Goal: Navigation & Orientation: Find specific page/section

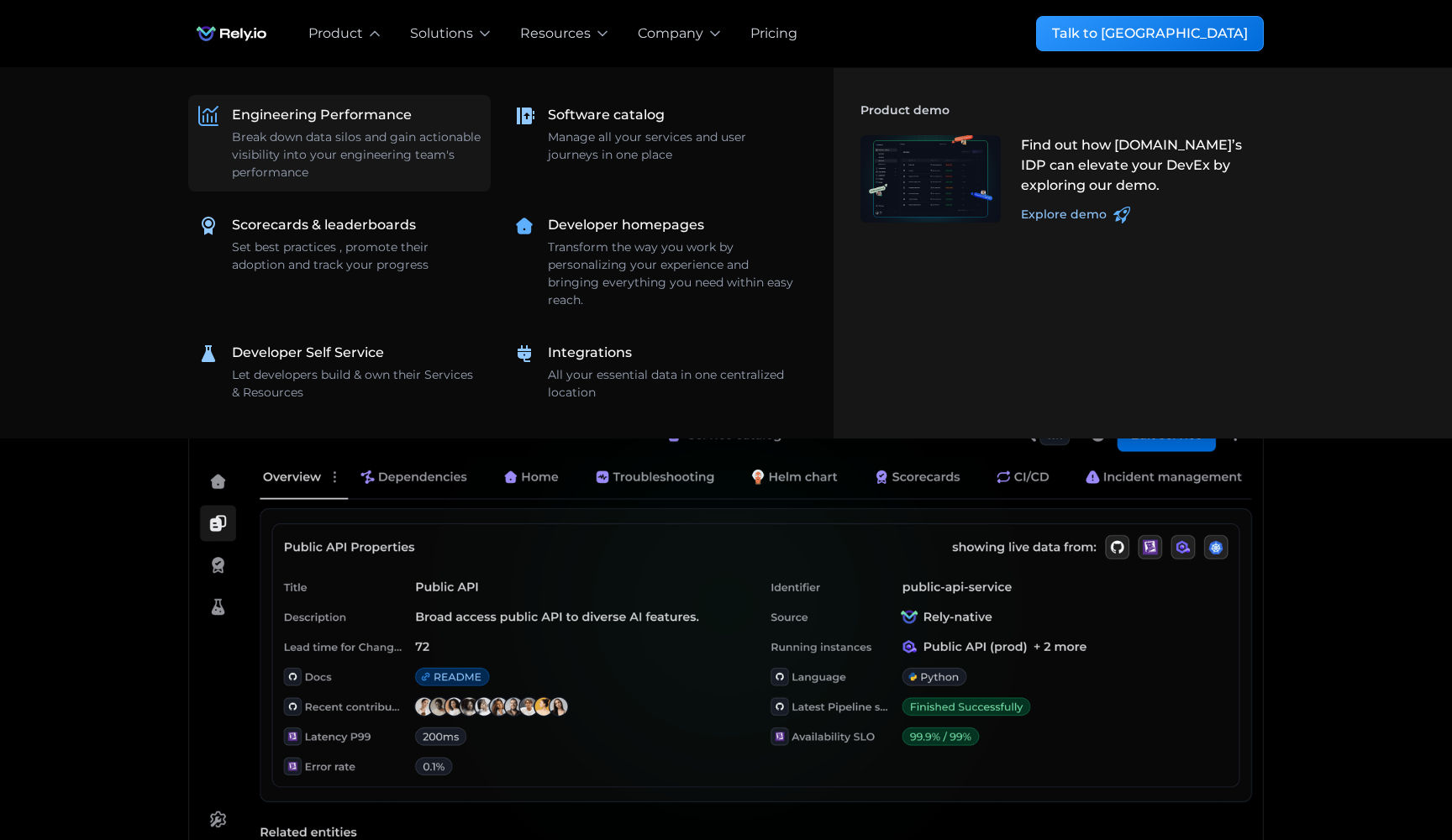
click at [353, 142] on div "Break down data silos and gain actionable visibility into your engineering team…" at bounding box center [356, 155] width 248 height 53
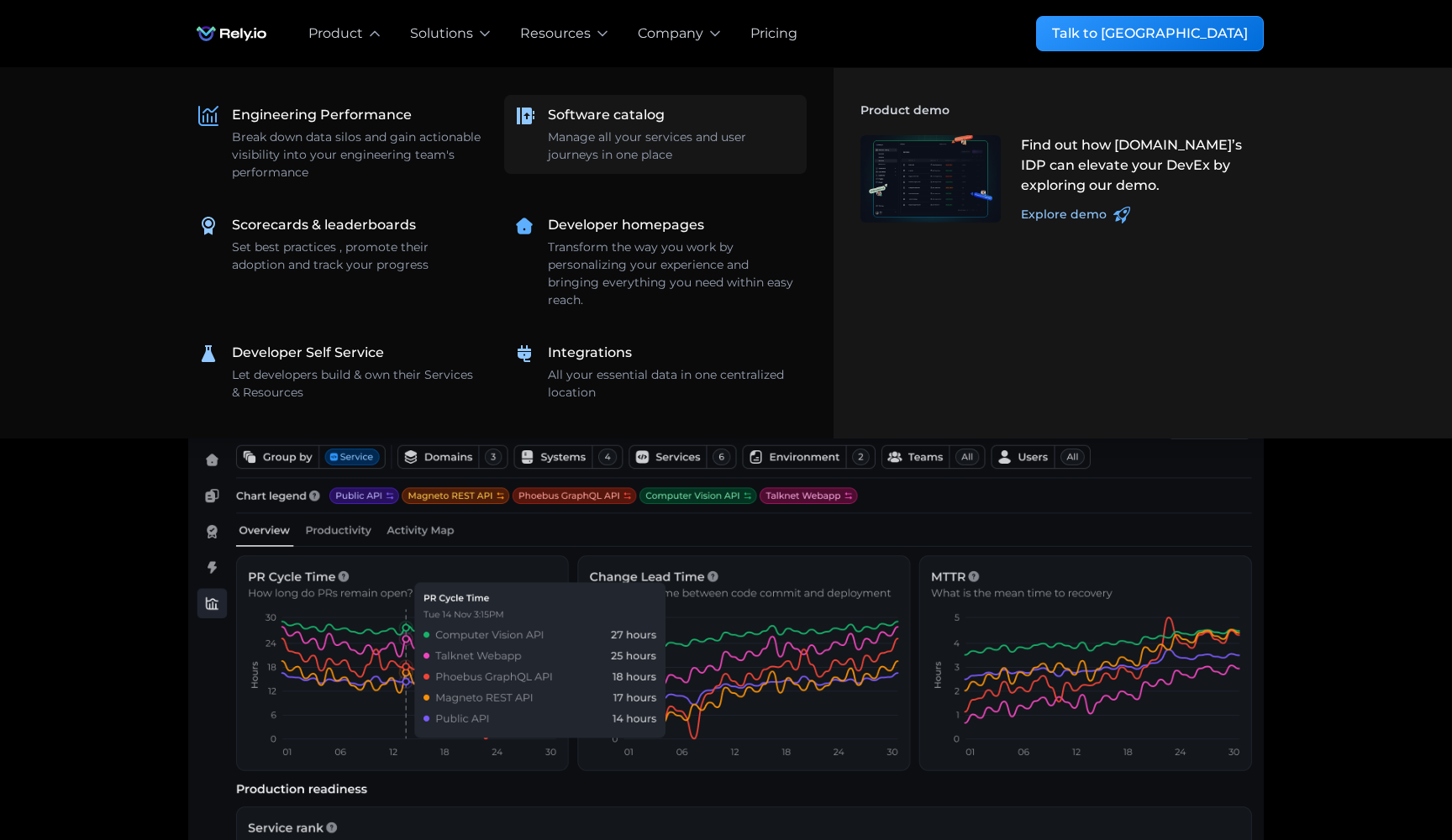
click at [618, 132] on div "Manage all your services and user journeys in one place" at bounding box center [672, 146] width 248 height 35
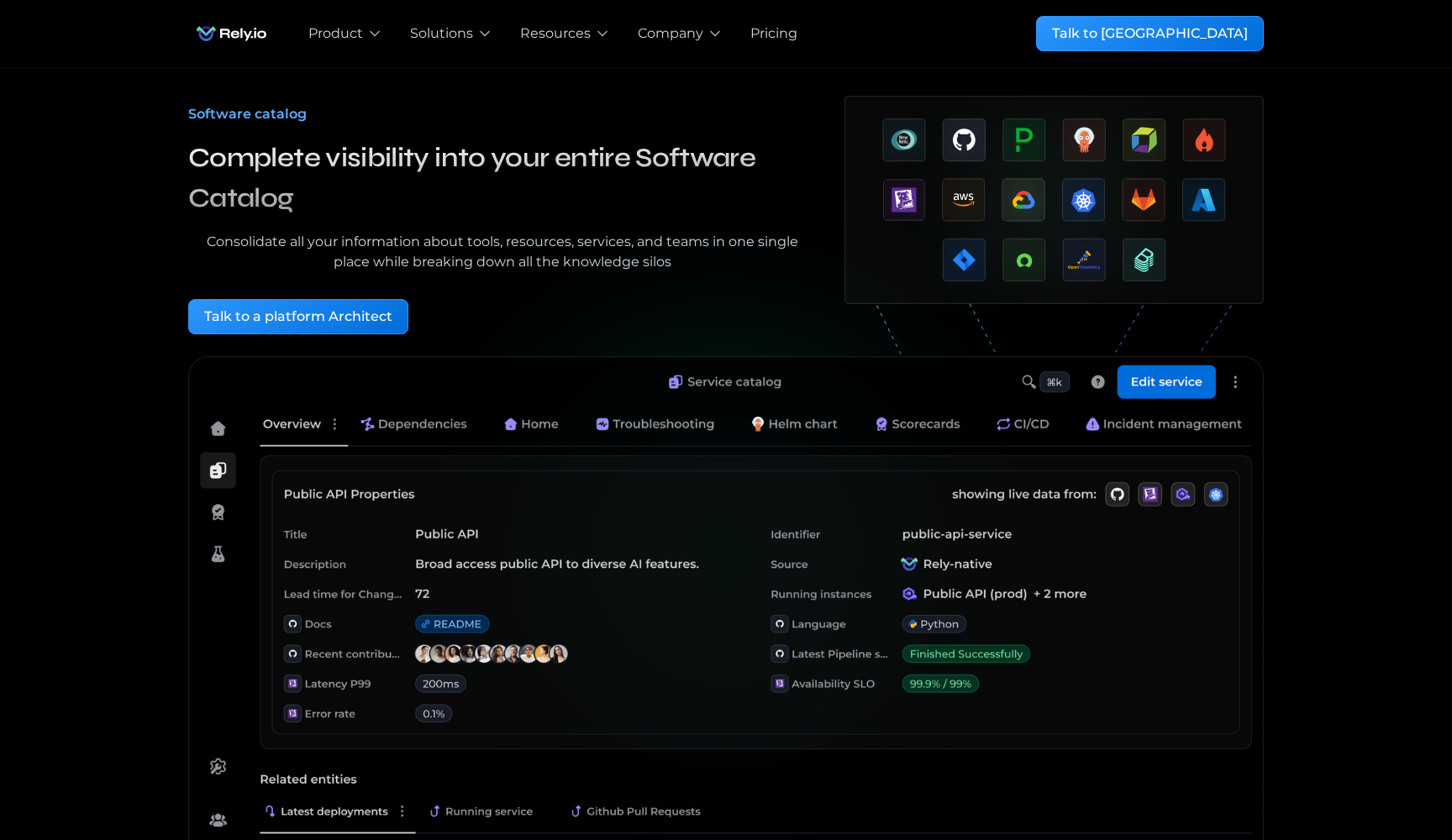
scroll to position [54, 0]
click at [1173, 379] on img at bounding box center [726, 656] width 1076 height 601
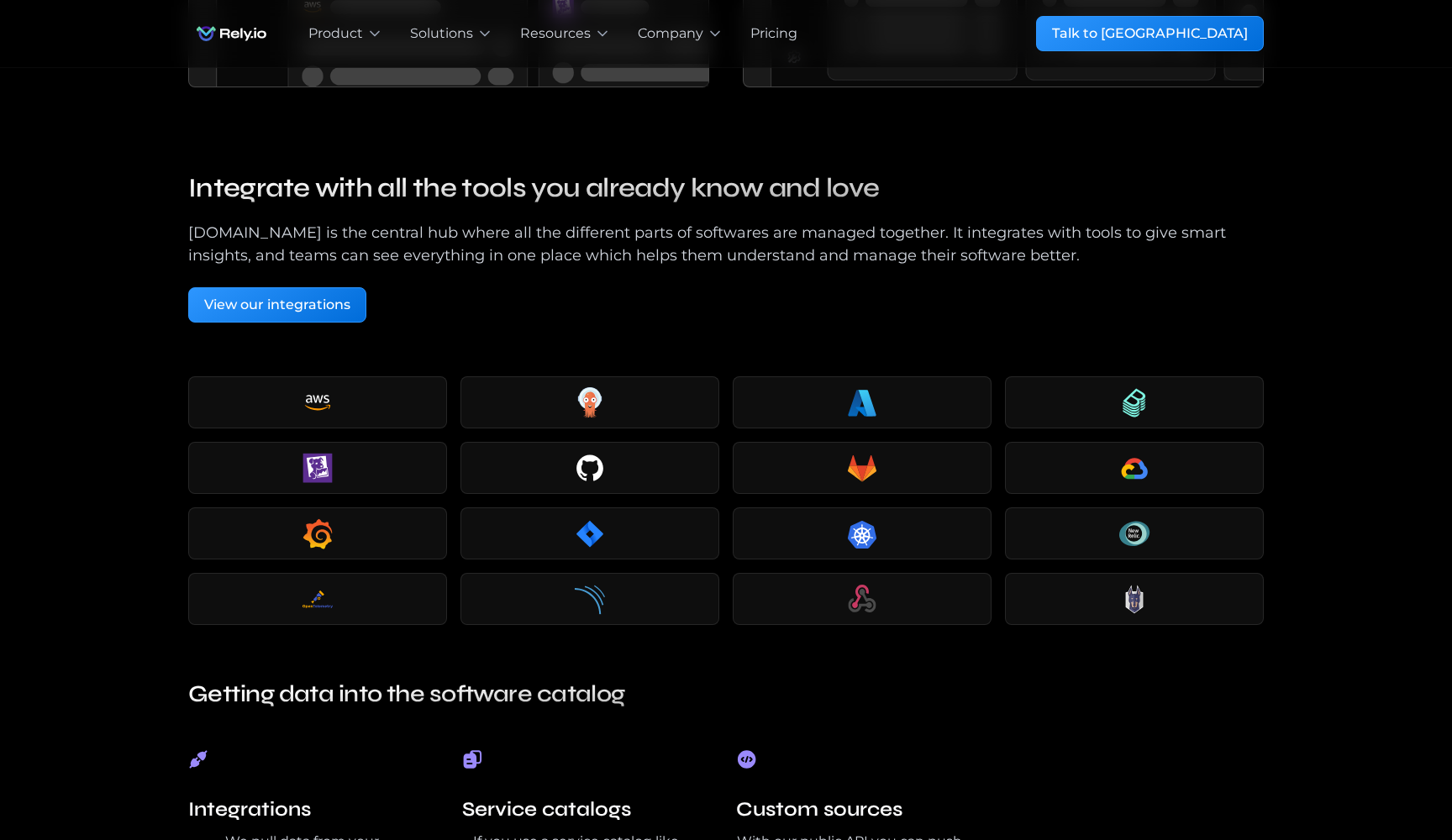
scroll to position [2781, 0]
click at [285, 307] on div "View our integrations" at bounding box center [277, 304] width 146 height 20
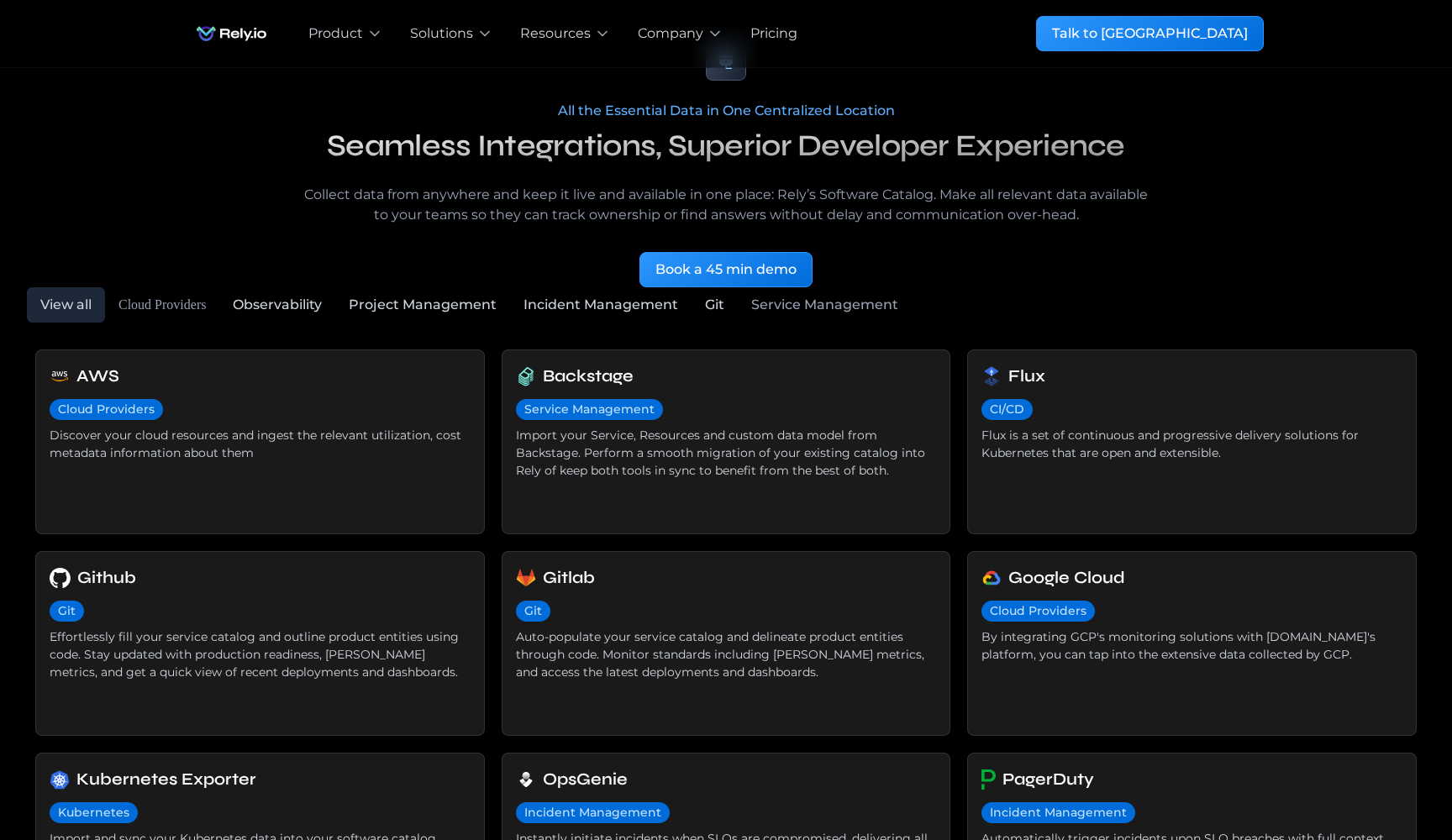
scroll to position [127, 0]
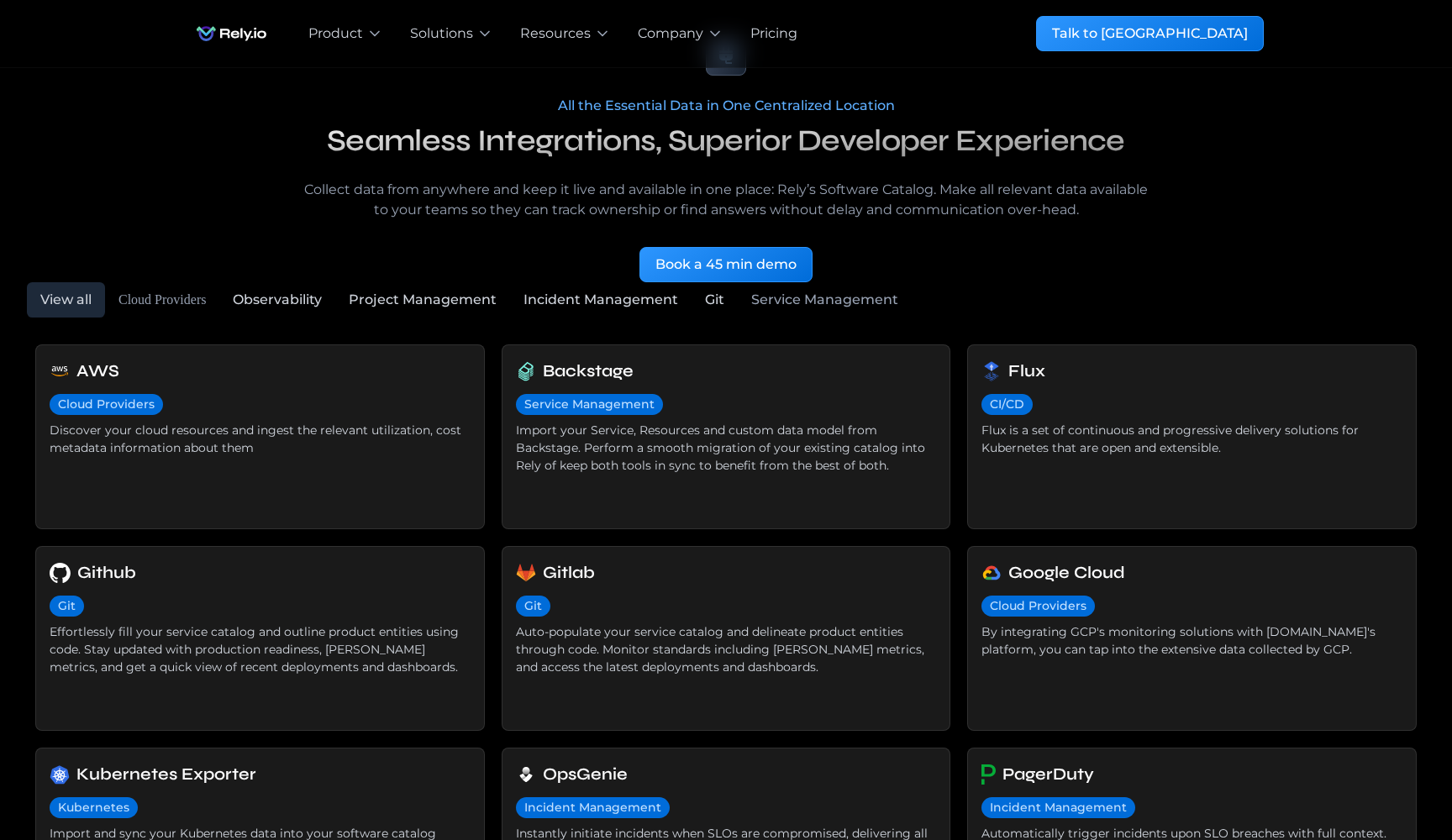
click at [137, 401] on div "Cloud Providers" at bounding box center [106, 404] width 97 height 18
